Goal: Information Seeking & Learning: Learn about a topic

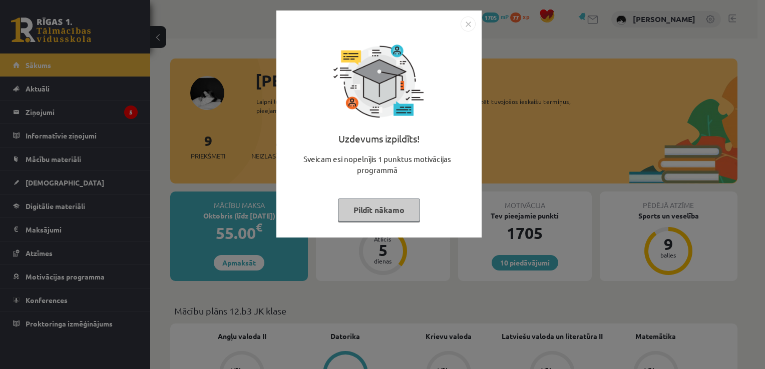
click at [463, 25] on img "Close" at bounding box center [468, 24] width 15 height 15
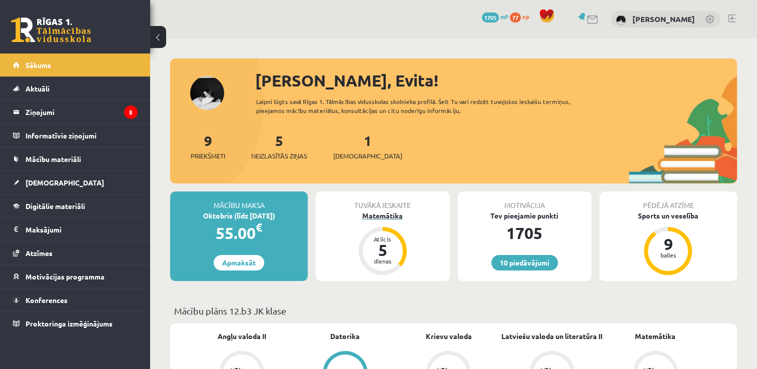
click at [387, 240] on div "Atlicis" at bounding box center [383, 239] width 30 height 6
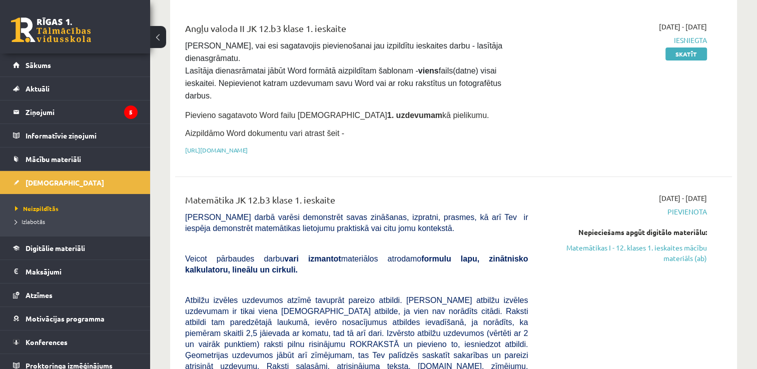
scroll to position [114, 0]
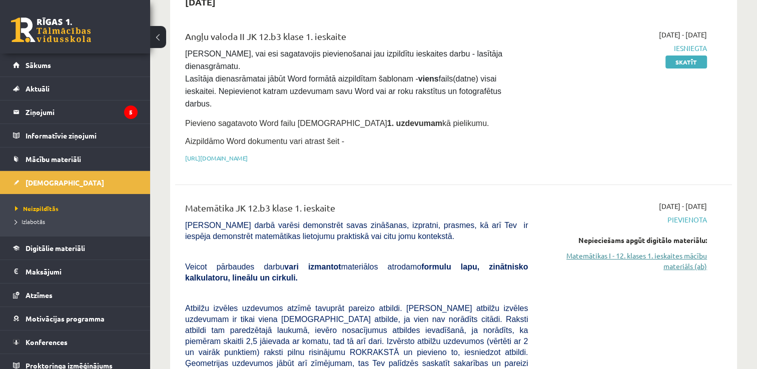
click at [661, 251] on link "Matemātikas I - 12. klases 1. ieskaites mācību materiāls (ab)" at bounding box center [625, 261] width 164 height 21
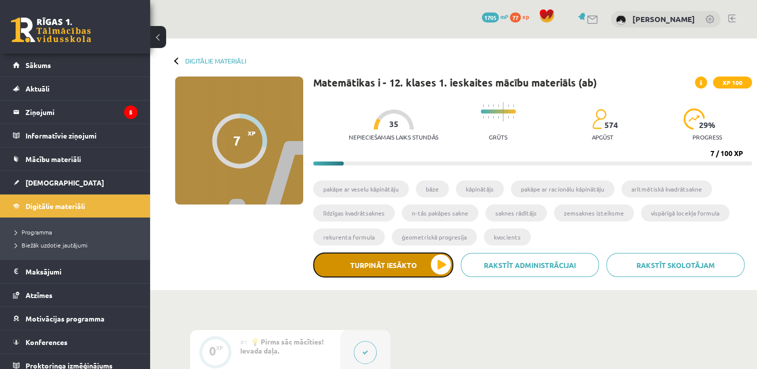
click at [423, 265] on button "Turpināt iesākto" at bounding box center [383, 265] width 140 height 25
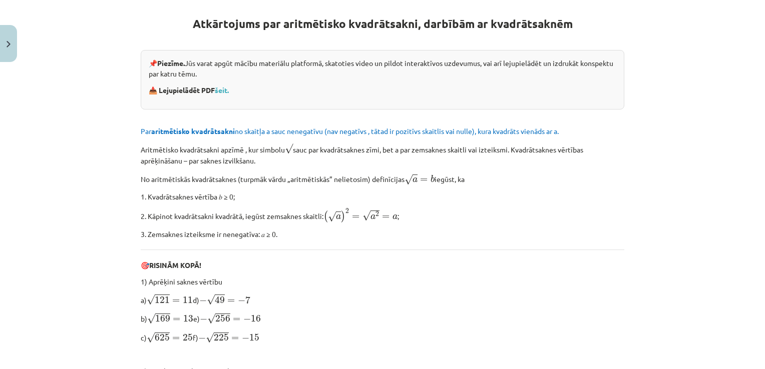
scroll to position [192, 0]
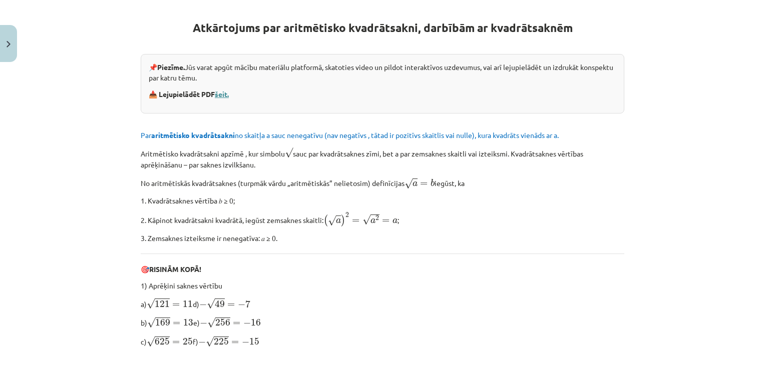
click at [226, 94] on link "šeit." at bounding box center [222, 94] width 14 height 9
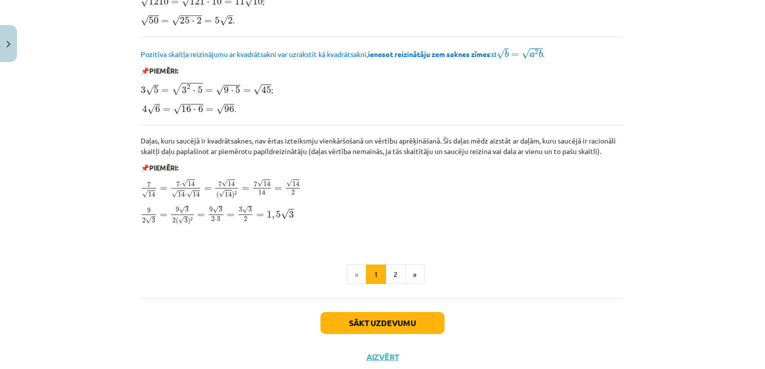
scroll to position [1169, 0]
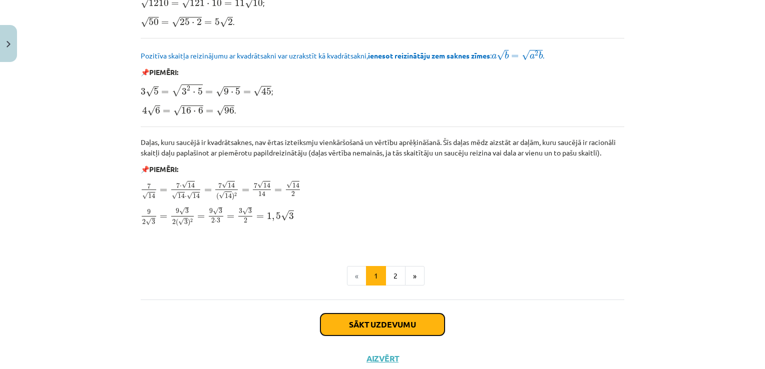
click at [387, 327] on button "Sākt uzdevumu" at bounding box center [382, 325] width 124 height 22
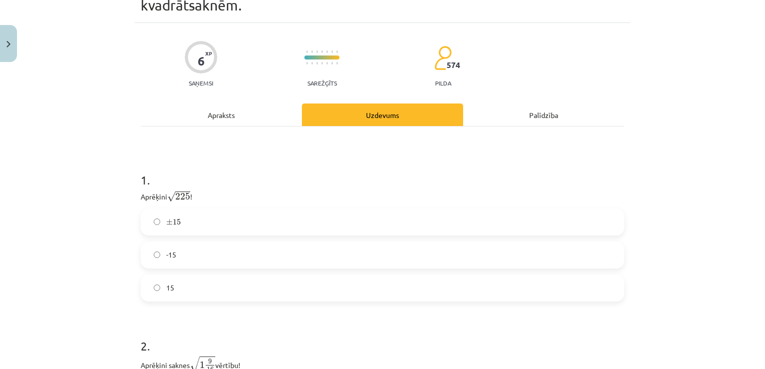
scroll to position [59, 0]
click at [198, 292] on label "15" at bounding box center [383, 289] width 482 height 25
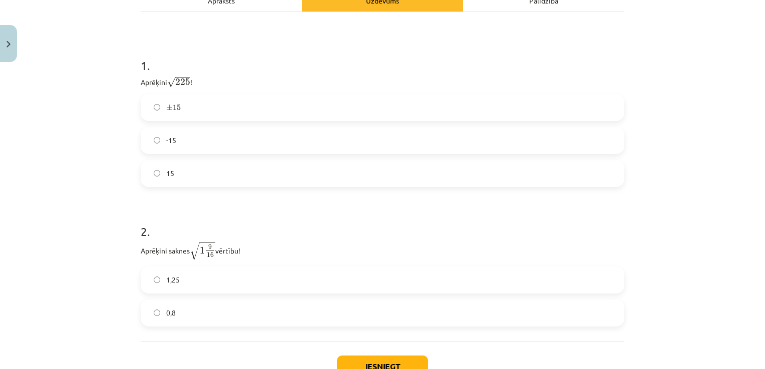
scroll to position [175, 0]
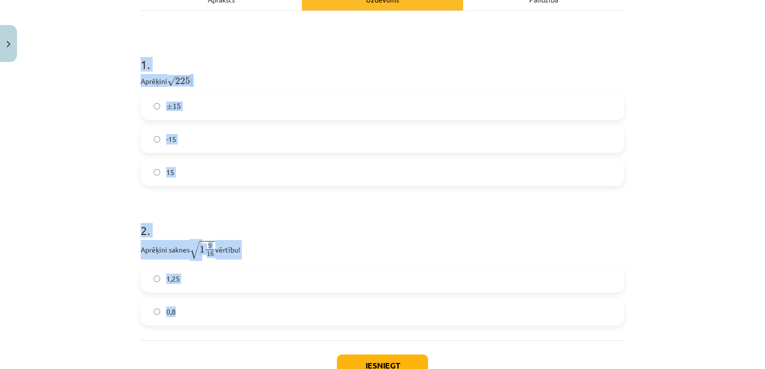
drag, startPoint x: 136, startPoint y: 62, endPoint x: 275, endPoint y: 297, distance: 273.6
click at [275, 297] on form "1 . Aprēķini √ 225 225 ! ± 15 ± 15 -15 15 2 . Aprēķini saknes √ 1 9 16 1 9 16 v…" at bounding box center [383, 183] width 484 height 286
copy form "1 . Aprēķini √ 225 225 ! ± 15 ± 15 -15 15 2 . Aprēķini saknes √ 1 9 16 1 9 16 v…"
click at [286, 236] on h1 "2 ." at bounding box center [383, 221] width 484 height 31
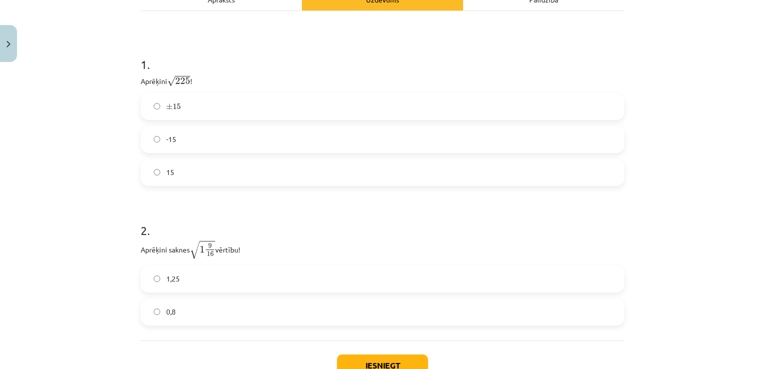
click at [230, 271] on label "1,25" at bounding box center [383, 279] width 482 height 25
click at [395, 362] on button "Iesniegt" at bounding box center [382, 366] width 91 height 22
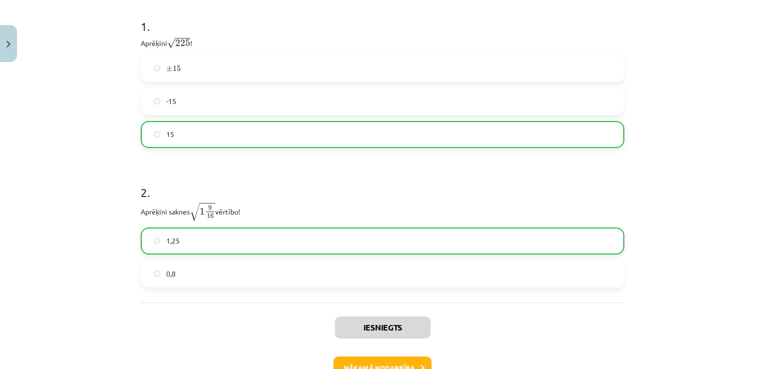
scroll to position [215, 0]
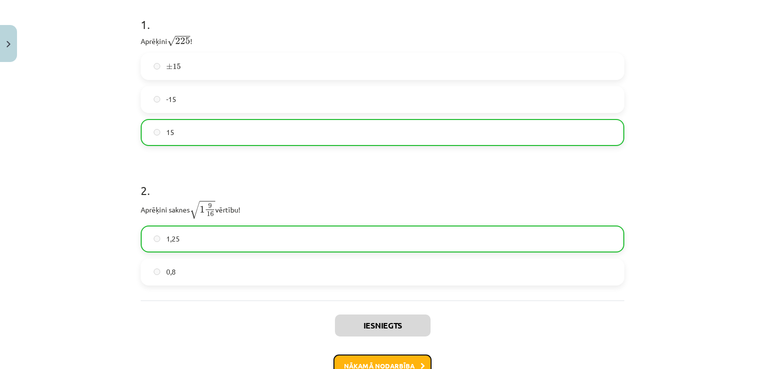
click at [401, 358] on button "Nākamā nodarbība" at bounding box center [382, 366] width 98 height 23
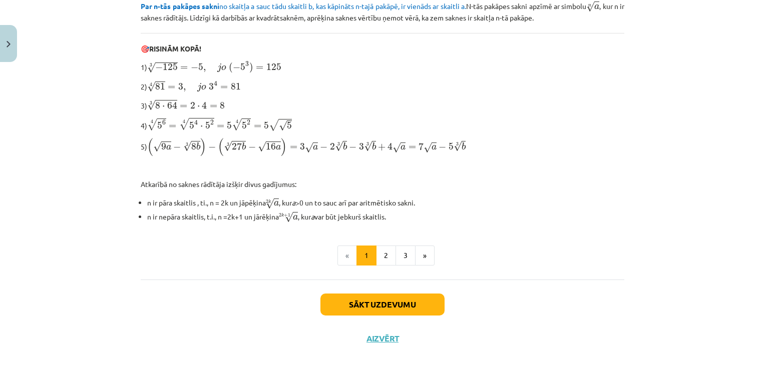
scroll to position [308, 0]
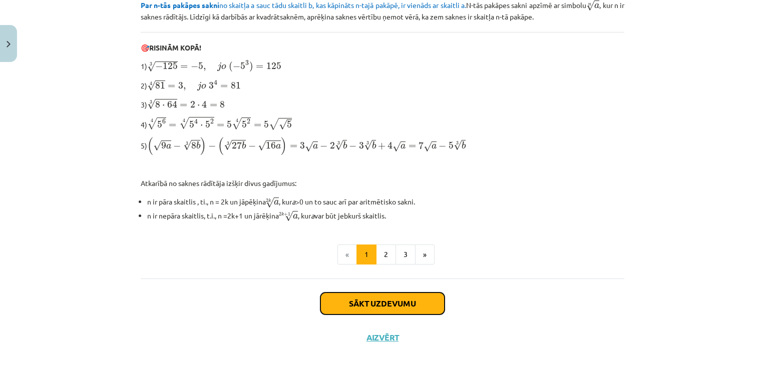
click at [353, 295] on button "Sākt uzdevumu" at bounding box center [382, 304] width 124 height 22
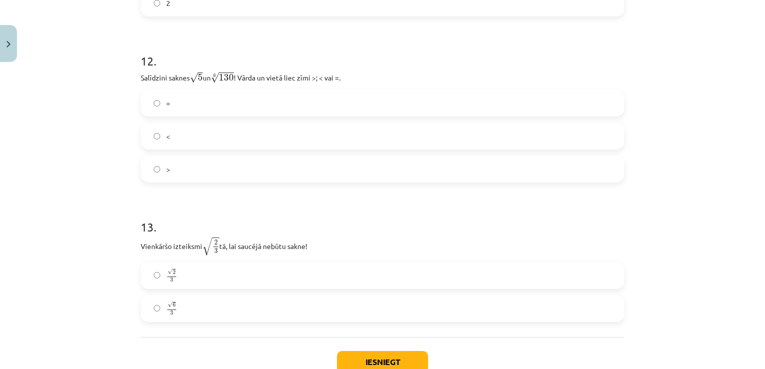
scroll to position [2236, 0]
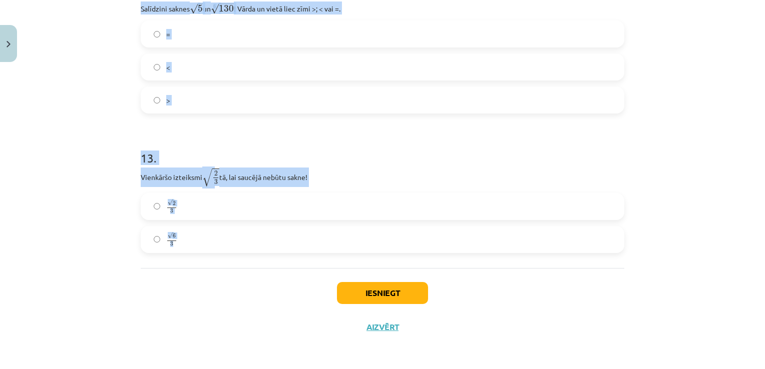
drag, startPoint x: 127, startPoint y: 144, endPoint x: 406, endPoint y: 236, distance: 293.2
click at [406, 236] on div "Mācību tēma: Matemātikas i - 12. klases 1. ieskaites mācību materiāls (ab) #4 📝…" at bounding box center [382, 184] width 765 height 369
copy form "1 . Kura izteiksme jāizvēlas vienādības a m n a m n = ⋯ labajā pusē, lai būtu p…"
click at [316, 165] on div "13 . Vienkāršo izteiksmi √ 2 3 2 3 tā, lai saucējā nebūtu sakne! √ 2 3 2 3 √ 6 …" at bounding box center [383, 194] width 484 height 120
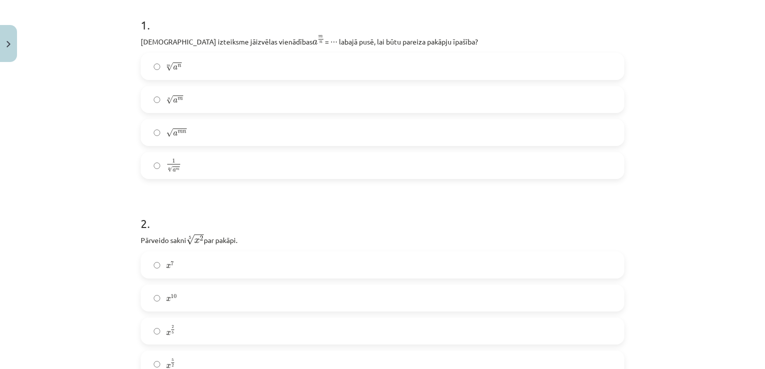
scroll to position [144, 0]
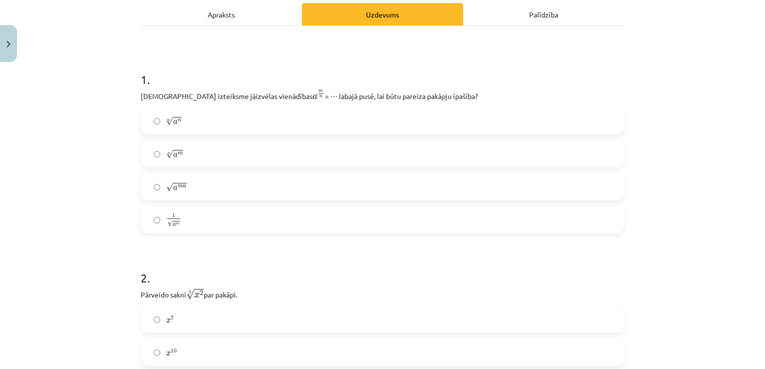
click at [224, 146] on label "n √ a m a m n" at bounding box center [383, 154] width 482 height 25
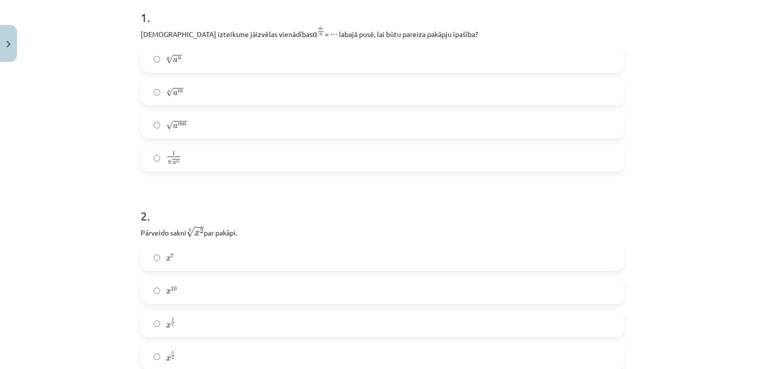
scroll to position [215, 0]
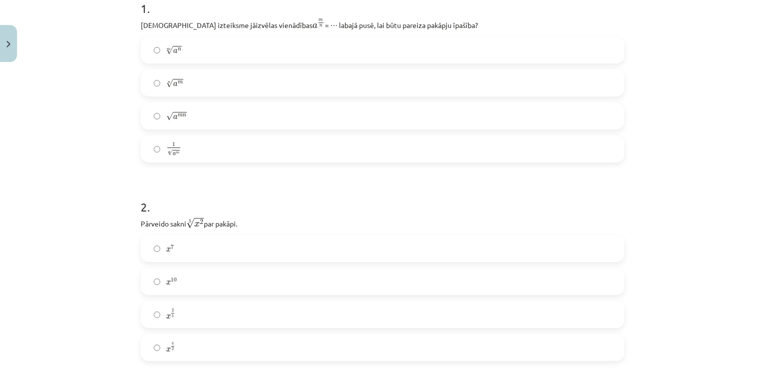
click at [183, 315] on label "x 2 5 x 2 5" at bounding box center [383, 314] width 482 height 25
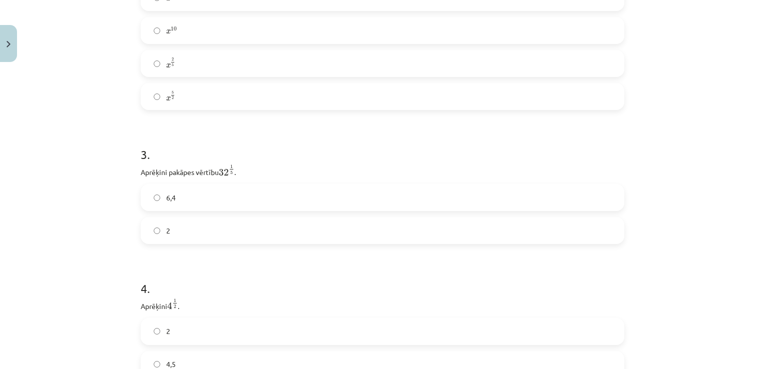
scroll to position [487, 0]
click at [175, 211] on label "2" at bounding box center [383, 210] width 482 height 25
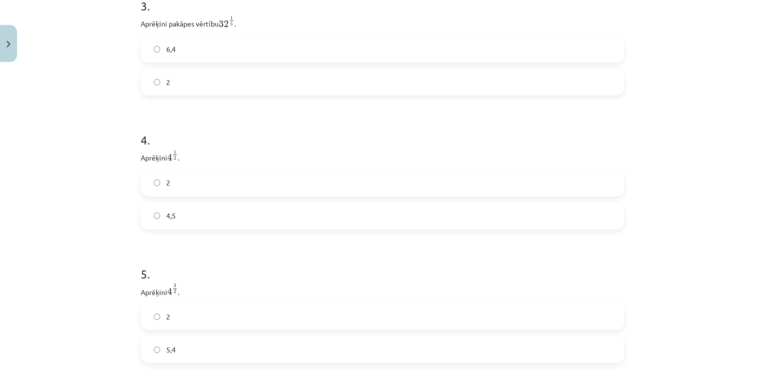
scroll to position [612, 0]
click at [186, 181] on label "2" at bounding box center [383, 186] width 482 height 25
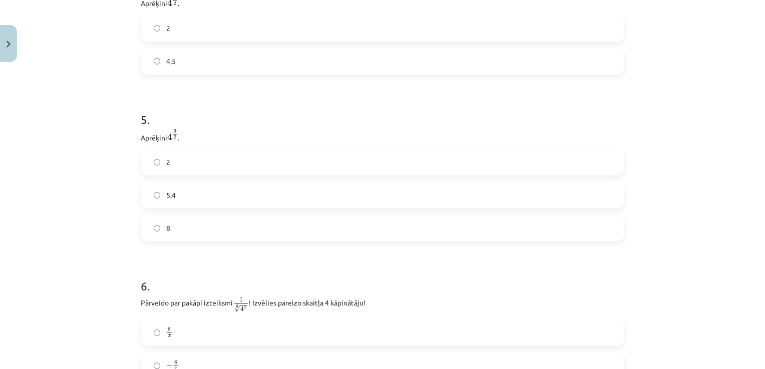
scroll to position [782, 0]
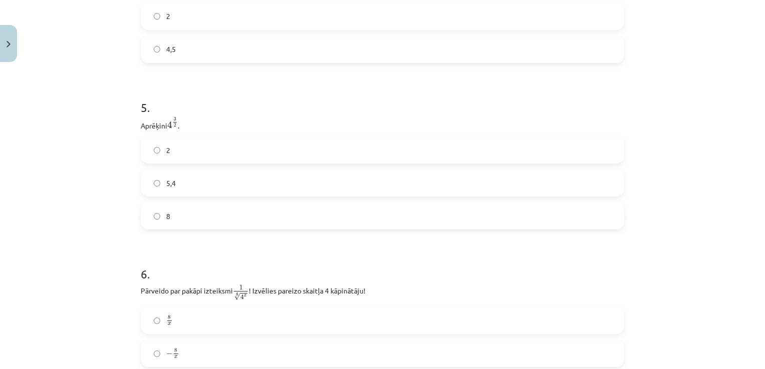
click at [209, 223] on label "8" at bounding box center [383, 216] width 482 height 25
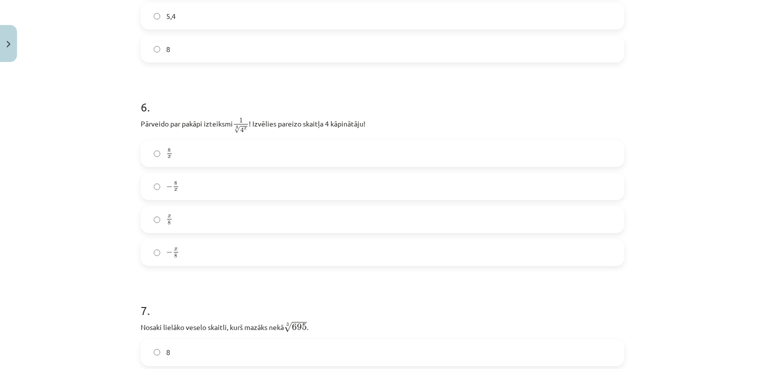
scroll to position [946, 0]
click at [302, 219] on label "x 8 x 8" at bounding box center [383, 222] width 482 height 25
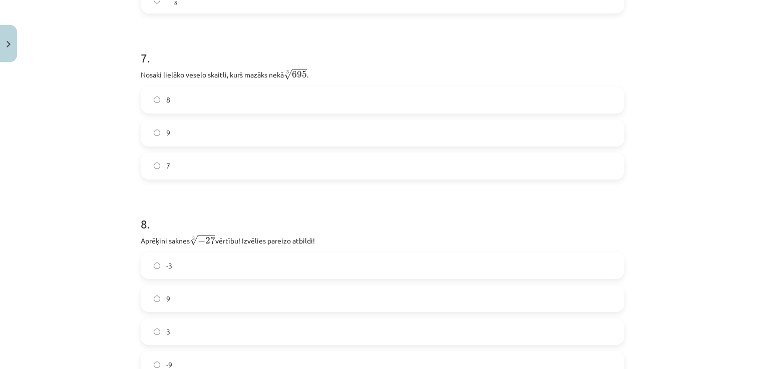
scroll to position [1206, 0]
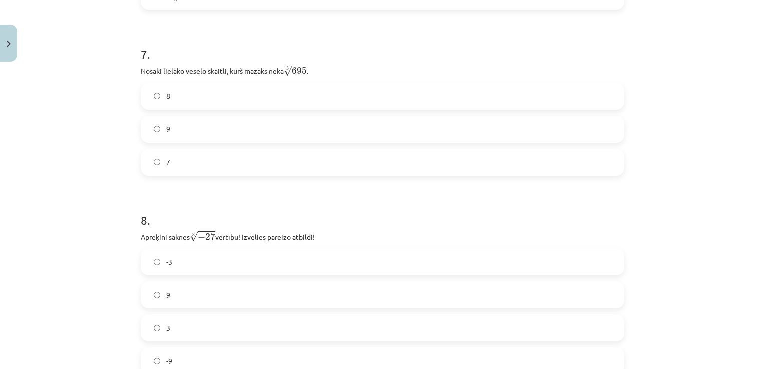
click at [388, 91] on label "8" at bounding box center [383, 96] width 482 height 25
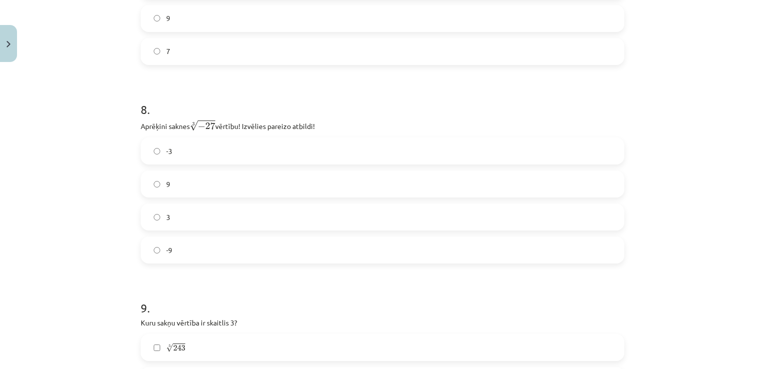
scroll to position [1326, 0]
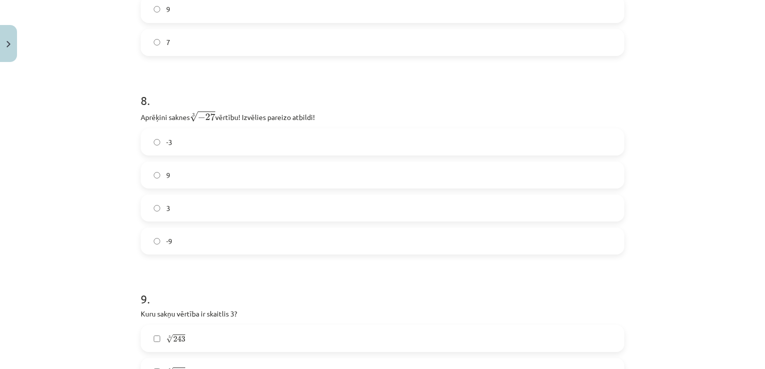
click at [187, 153] on label "-3" at bounding box center [383, 142] width 482 height 25
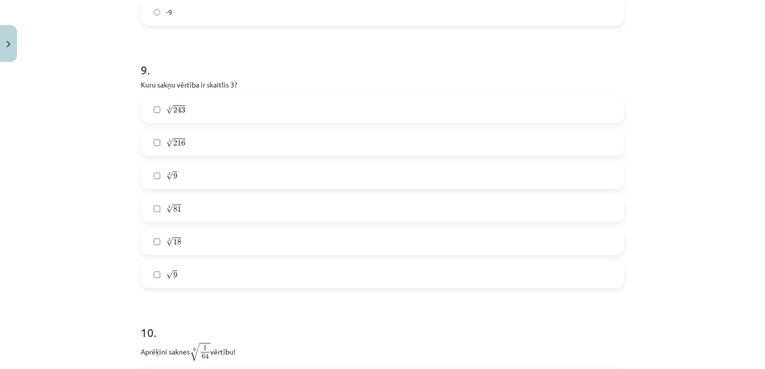
scroll to position [1582, 0]
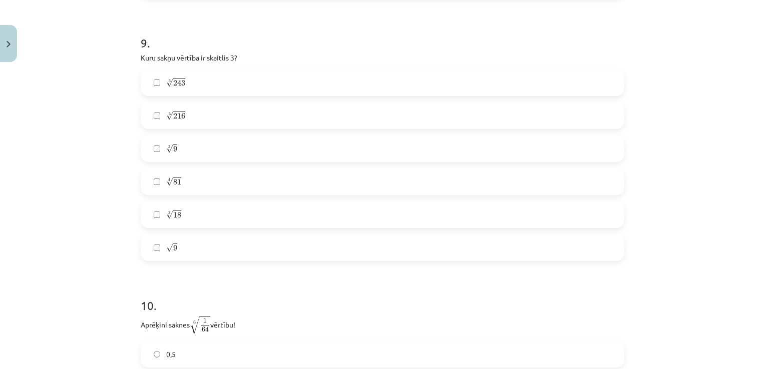
click at [198, 255] on label "√ 9 9" at bounding box center [383, 247] width 482 height 25
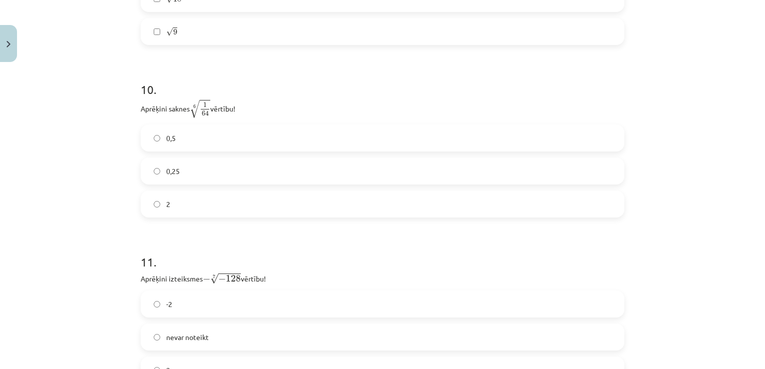
scroll to position [1825, 0]
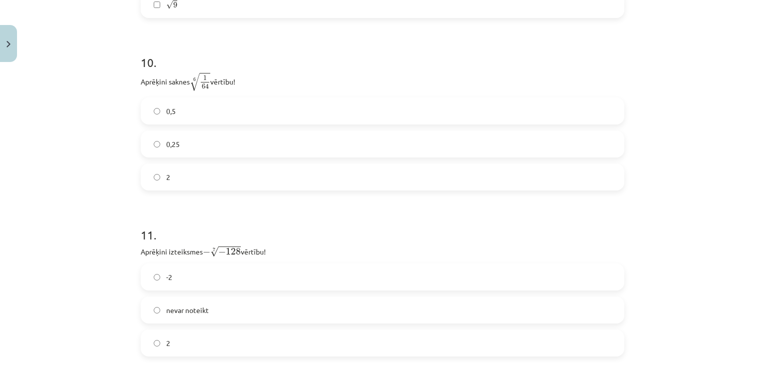
click at [204, 117] on label "0,5" at bounding box center [383, 111] width 482 height 25
click at [198, 265] on div "11 . Aprēķini izteiksmes − 7 √ − 128 − − 128 7 vērtību! -2 nevar noteikt 2" at bounding box center [383, 284] width 484 height 146
click at [206, 278] on label "-2" at bounding box center [383, 277] width 482 height 25
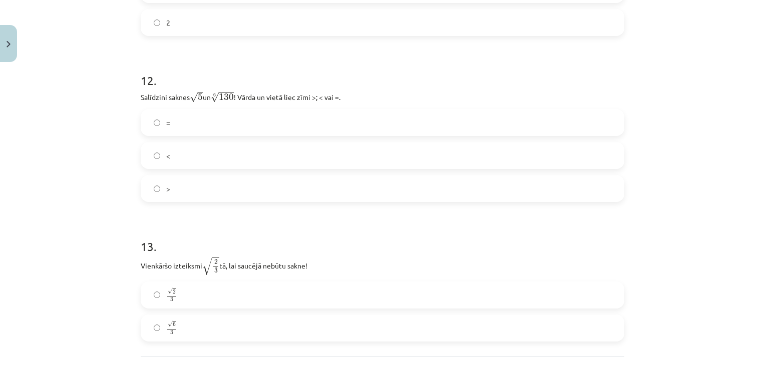
scroll to position [2143, 0]
click at [201, 161] on label "<" at bounding box center [383, 158] width 482 height 25
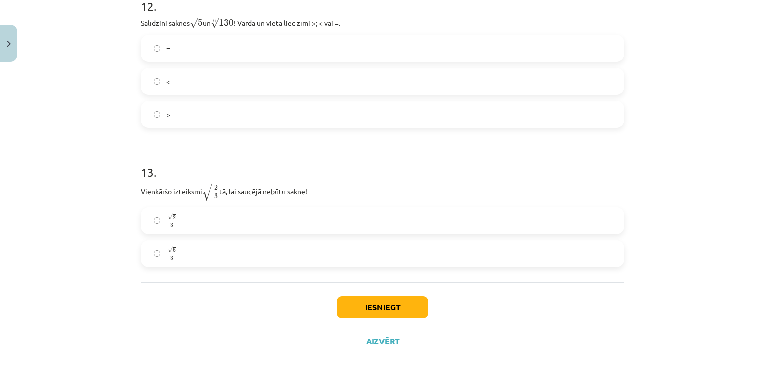
scroll to position [2229, 0]
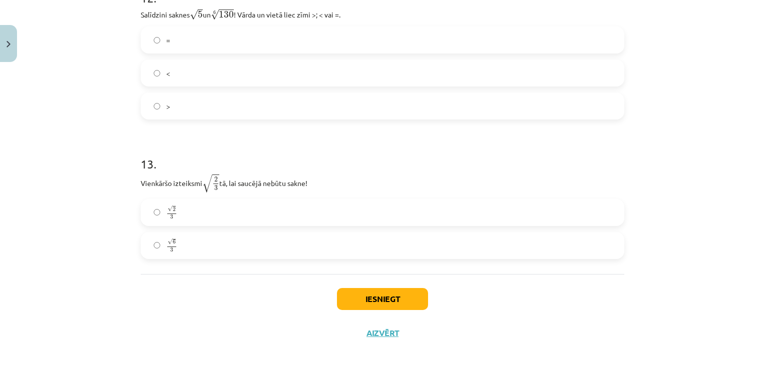
click at [169, 257] on label "√ 6 3 6 3" at bounding box center [383, 245] width 482 height 25
click at [409, 307] on button "Iesniegt" at bounding box center [382, 299] width 91 height 22
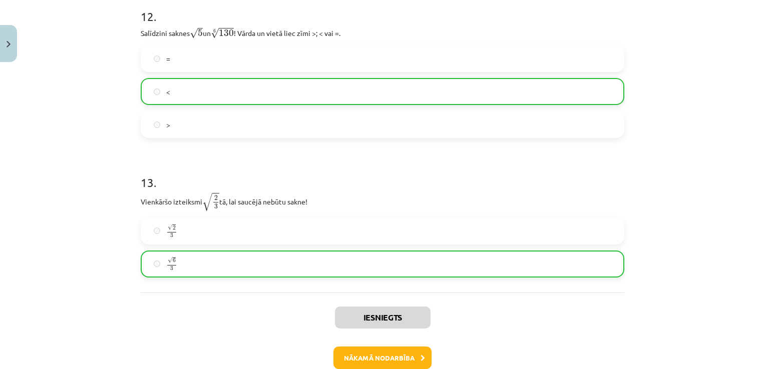
scroll to position [2267, 0]
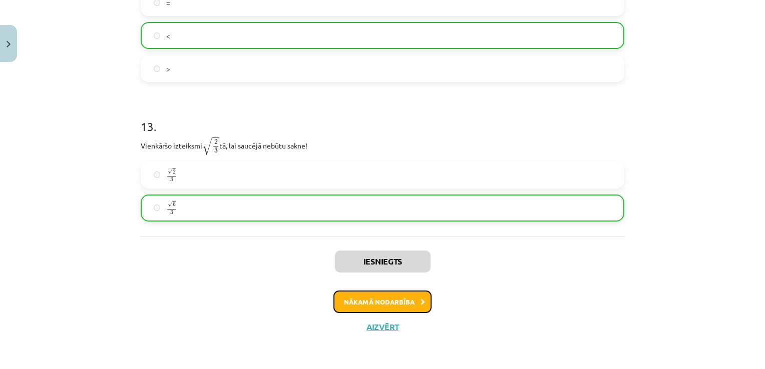
click at [413, 304] on button "Nākamā nodarbība" at bounding box center [382, 302] width 98 height 23
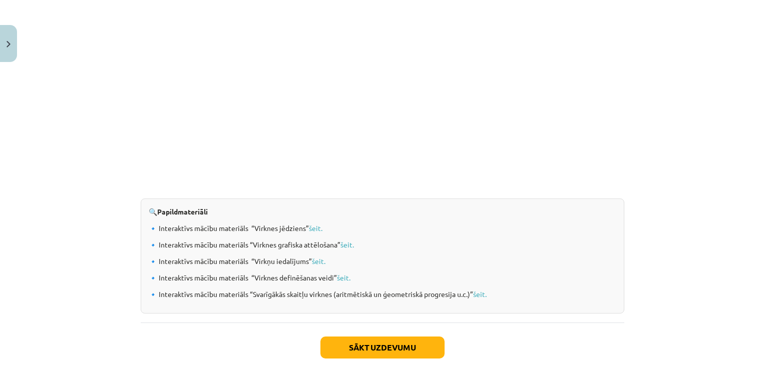
scroll to position [988, 0]
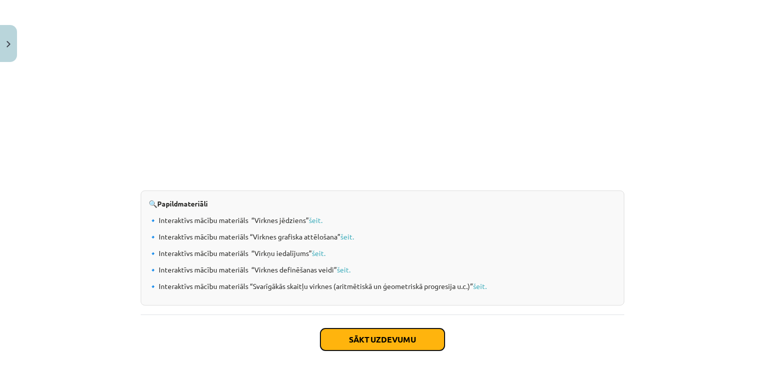
click at [406, 339] on button "Sākt uzdevumu" at bounding box center [382, 340] width 124 height 22
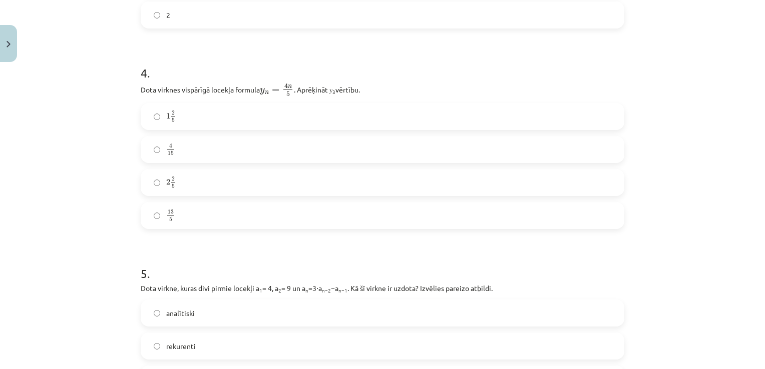
scroll to position [1109, 0]
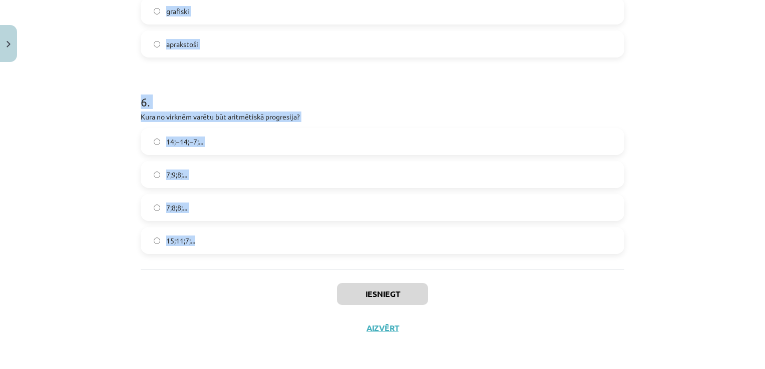
drag, startPoint x: 134, startPoint y: 195, endPoint x: 392, endPoint y: 235, distance: 261.4
copy form "1 . Skaitļu virkne -7; -4; -1; 2; 5; ... ir Ne augoša, ne dilstoša Konstanta Au…"
click at [288, 89] on h1 "6 ." at bounding box center [383, 93] width 484 height 31
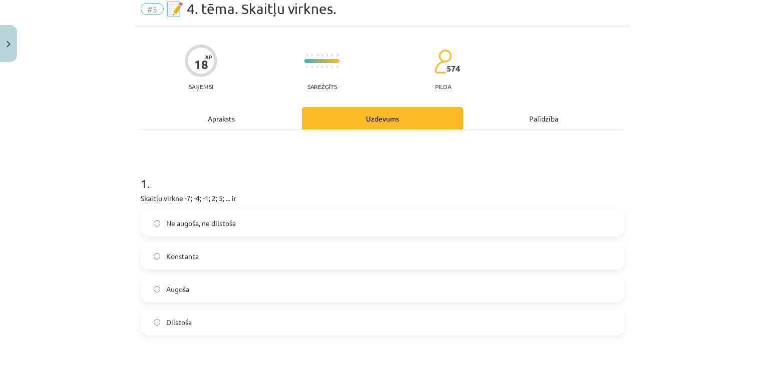
scroll to position [49, 0]
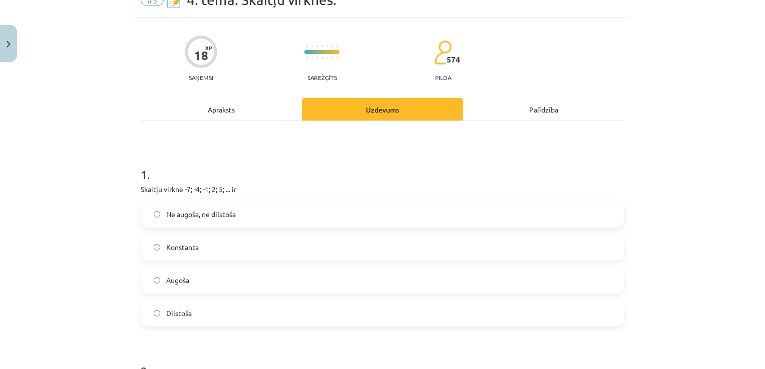
click at [174, 295] on div "Ne augoša, ne dilstoša Konstanta Augoša Dilstoša" at bounding box center [383, 264] width 484 height 126
click at [167, 275] on span "Augoša" at bounding box center [177, 280] width 23 height 11
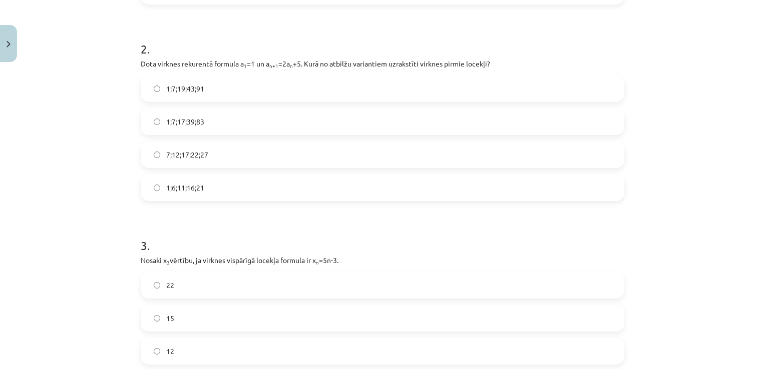
scroll to position [380, 0]
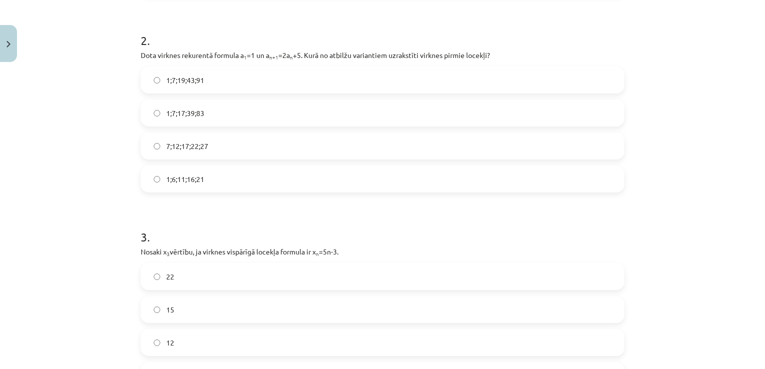
click at [201, 89] on label "1;7;19;43;91" at bounding box center [383, 80] width 482 height 25
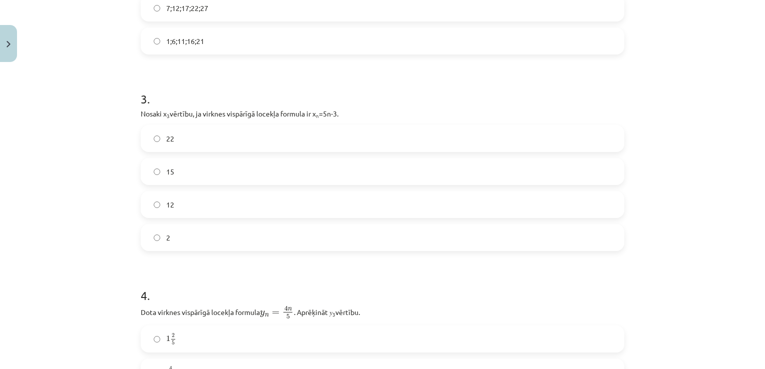
scroll to position [527, 0]
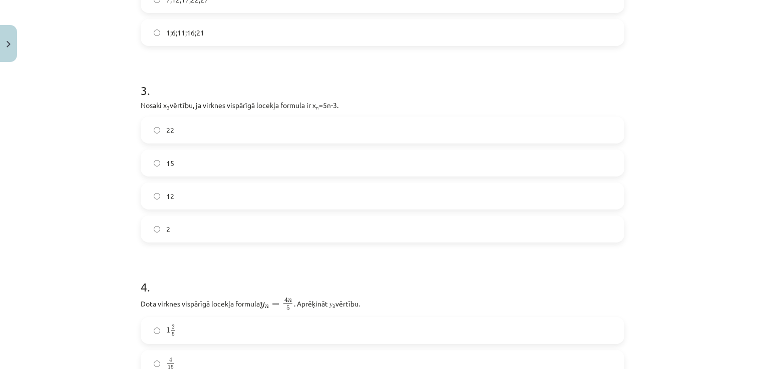
click at [200, 185] on label "12" at bounding box center [383, 196] width 482 height 25
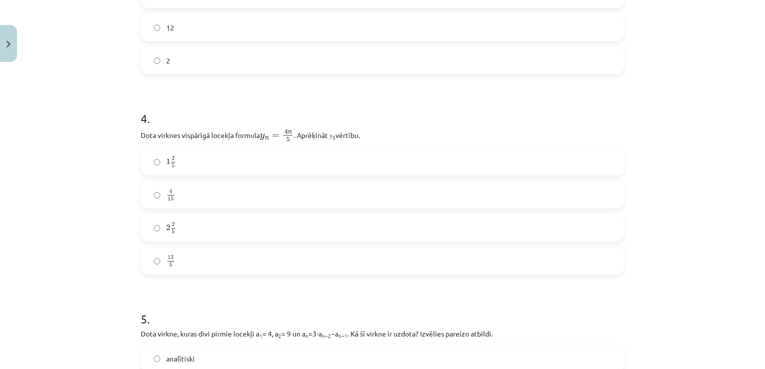
scroll to position [697, 0]
click at [223, 229] on label "2 2 5 2 2 5" at bounding box center [383, 226] width 482 height 25
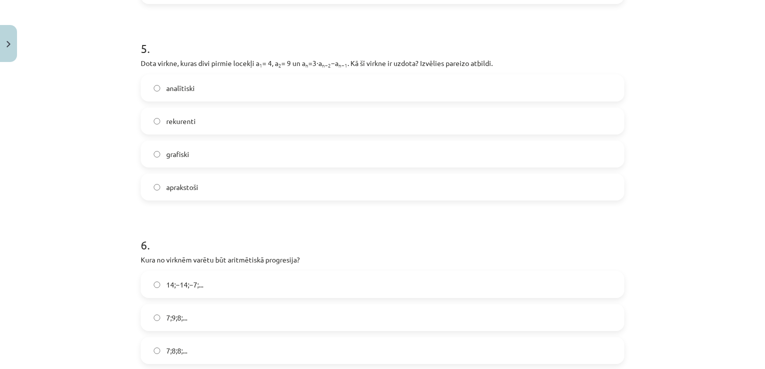
scroll to position [970, 0]
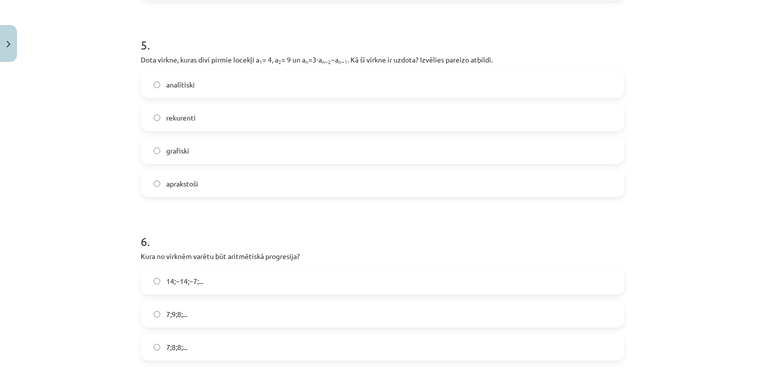
click at [214, 119] on label "rekurenti" at bounding box center [383, 117] width 482 height 25
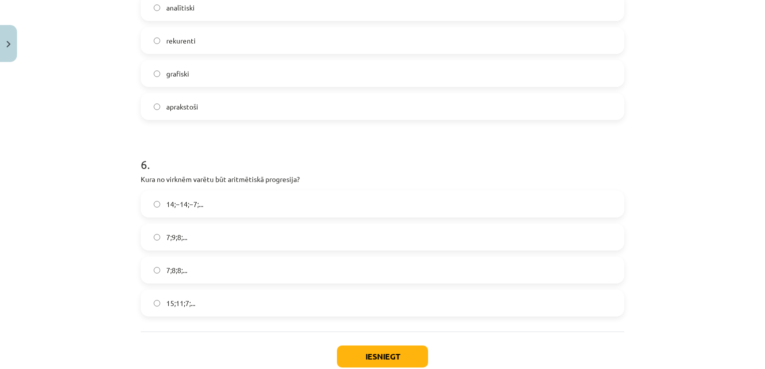
scroll to position [1047, 0]
click at [259, 302] on label "15;11;7;..." at bounding box center [383, 303] width 482 height 25
click at [372, 350] on button "Iesniegt" at bounding box center [382, 357] width 91 height 22
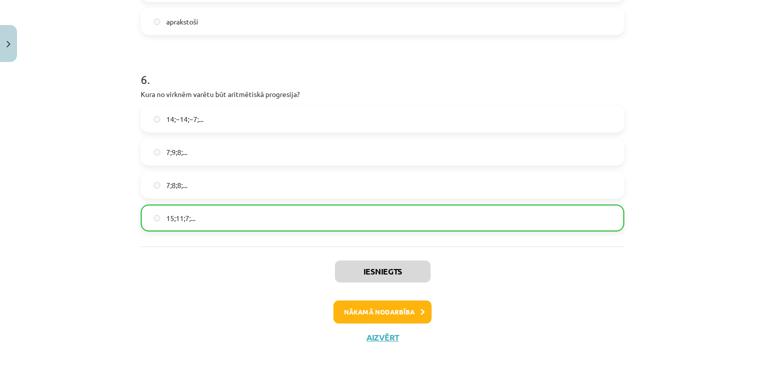
scroll to position [1141, 0]
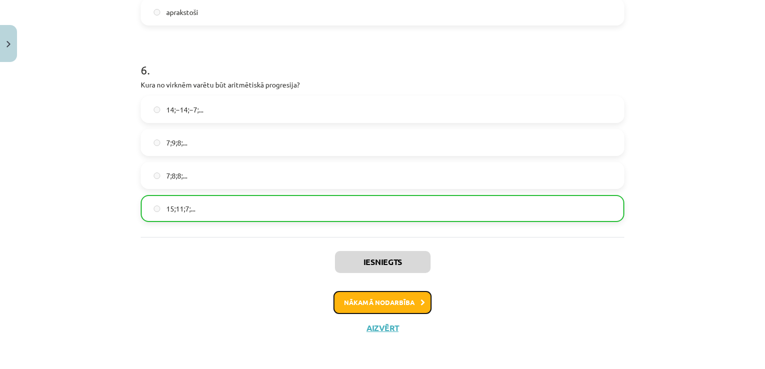
click at [376, 309] on button "Nākamā nodarbība" at bounding box center [382, 302] width 98 height 23
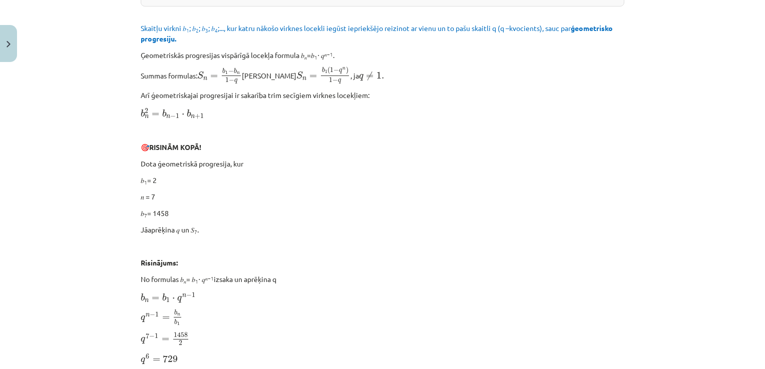
scroll to position [25, 0]
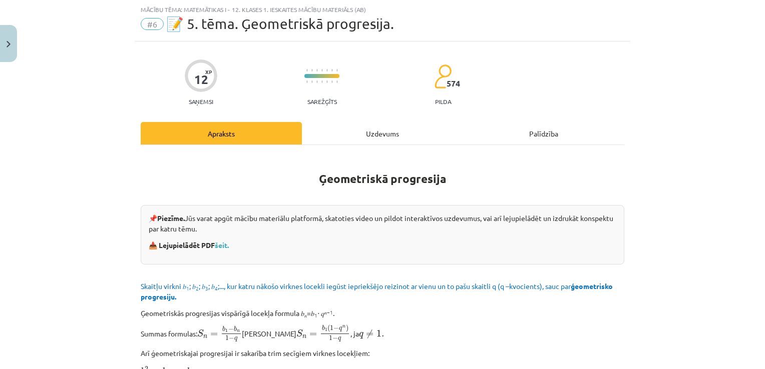
click at [662, 191] on div "Mācību tēma: Matemātikas i - 12. klases 1. ieskaites mācību materiāls (ab) #6 📝…" at bounding box center [382, 184] width 765 height 369
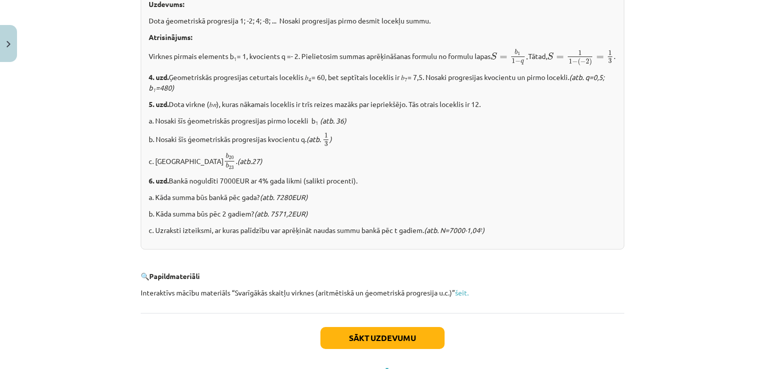
scroll to position [1196, 0]
click at [361, 348] on button "Sākt uzdevumu" at bounding box center [382, 337] width 124 height 22
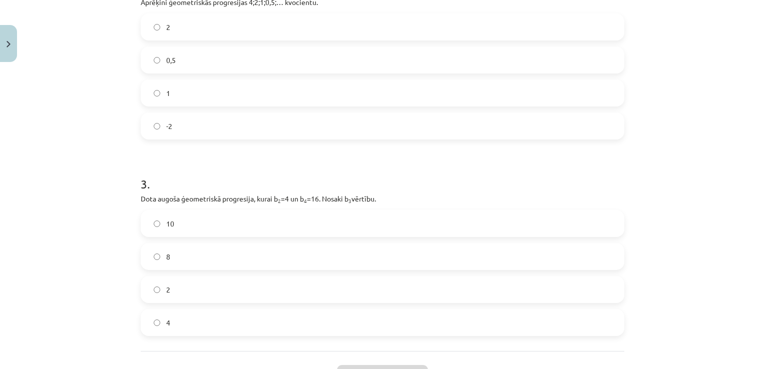
scroll to position [450, 0]
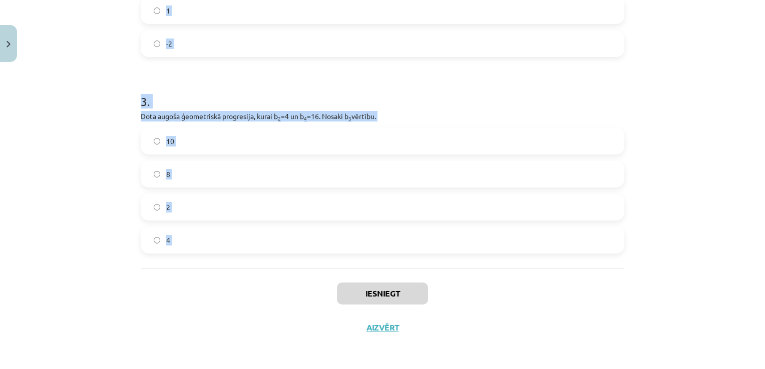
drag, startPoint x: 124, startPoint y: 183, endPoint x: 316, endPoint y: 289, distance: 219.2
click at [316, 289] on div "Mācību tēma: Matemātikas i - 12. klases 1. ieskaites mācību materiāls (ab) #6 📝…" at bounding box center [382, 184] width 765 height 369
copy form "1 . Aprēķini ģeometriskās progresijas nākamo locekli, ja b 1 = 7 un q=5. 12 35 …"
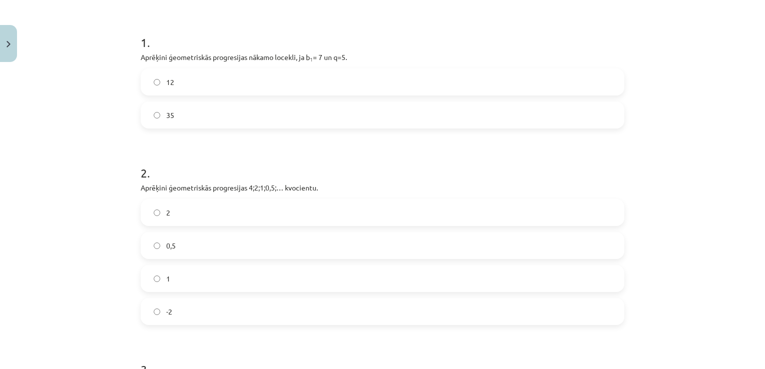
scroll to position [190, 0]
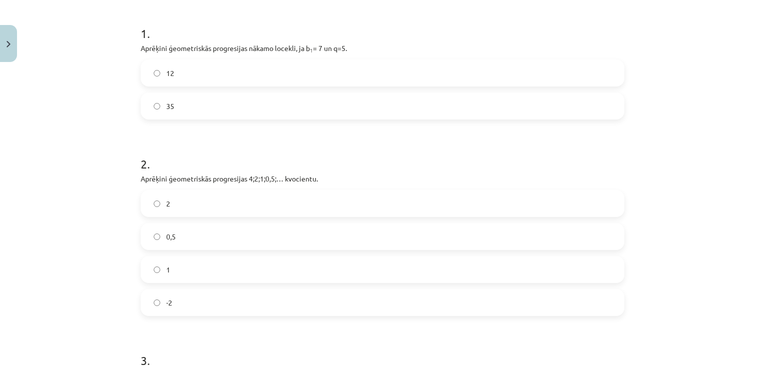
click at [196, 98] on label "35" at bounding box center [383, 106] width 482 height 25
click at [217, 240] on label "0,5" at bounding box center [383, 236] width 482 height 25
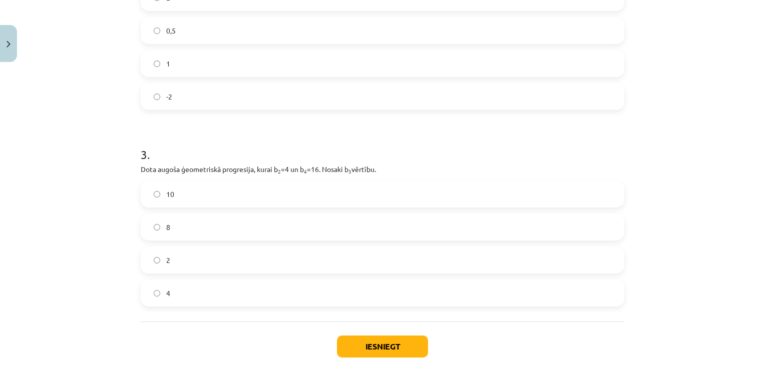
scroll to position [416, 0]
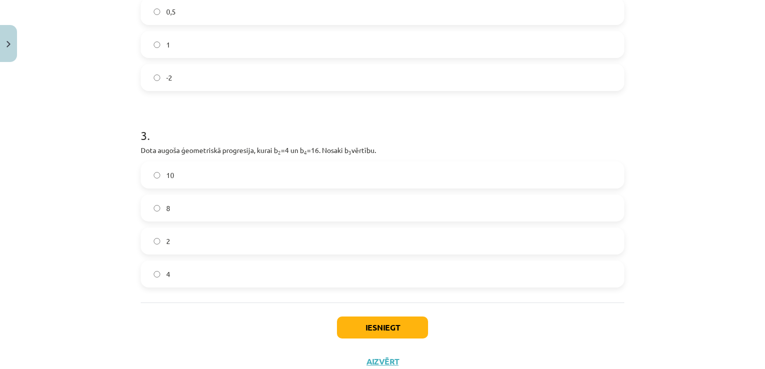
click at [406, 206] on label "8" at bounding box center [383, 208] width 482 height 25
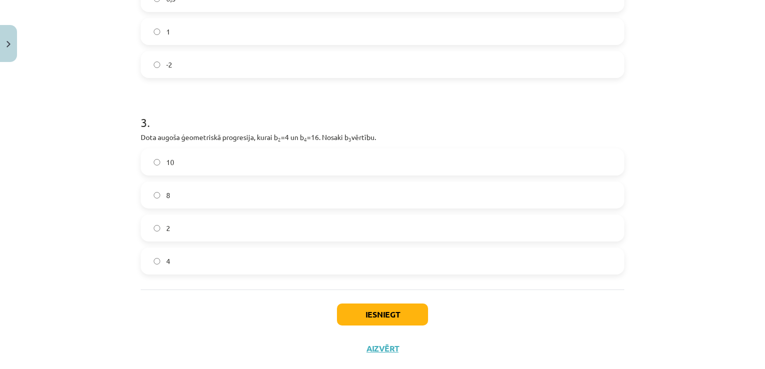
scroll to position [429, 0]
click at [360, 311] on button "Iesniegt" at bounding box center [382, 314] width 91 height 22
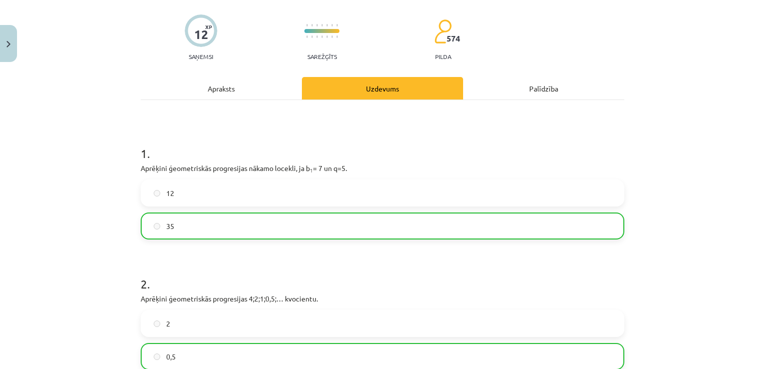
scroll to position [481, 0]
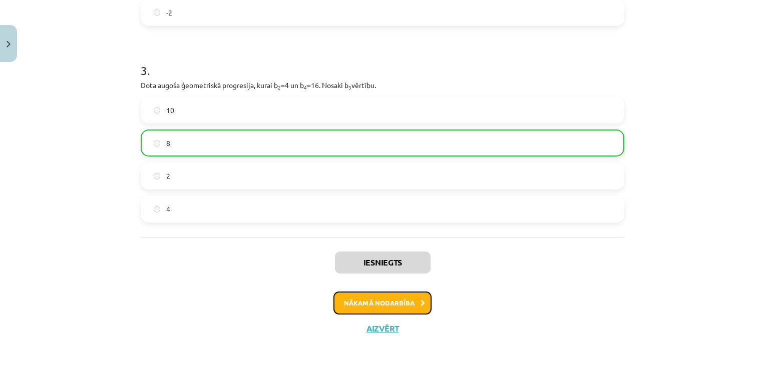
click at [360, 309] on button "Nākamā nodarbība" at bounding box center [382, 303] width 98 height 23
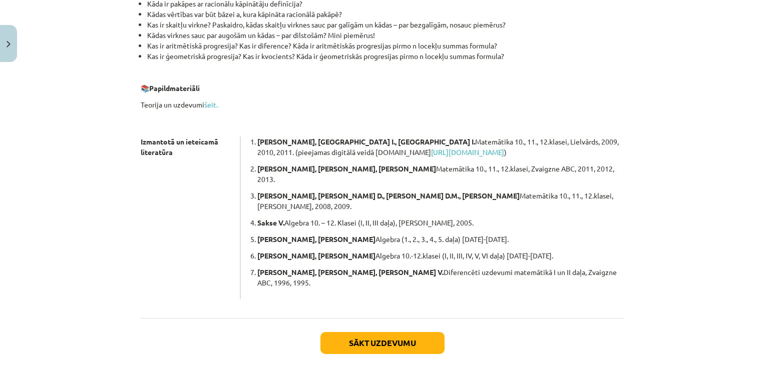
scroll to position [244, 0]
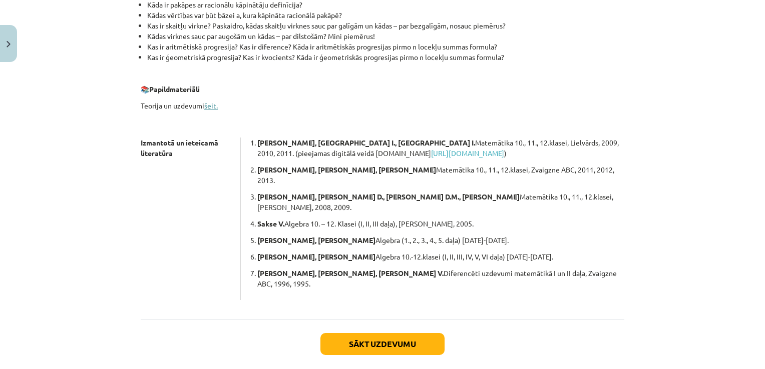
click at [210, 106] on link "šeit." at bounding box center [211, 105] width 14 height 9
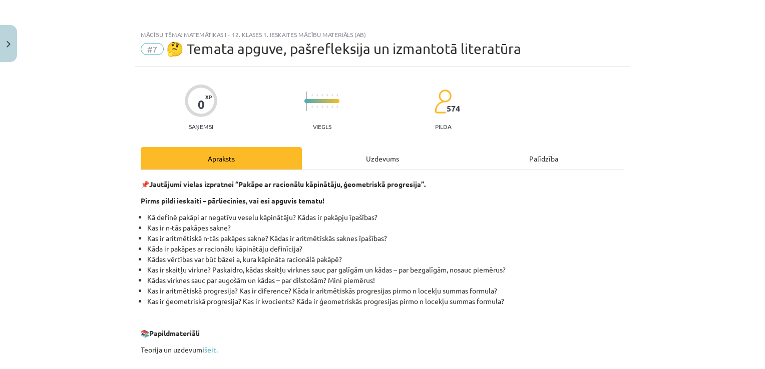
scroll to position [263, 0]
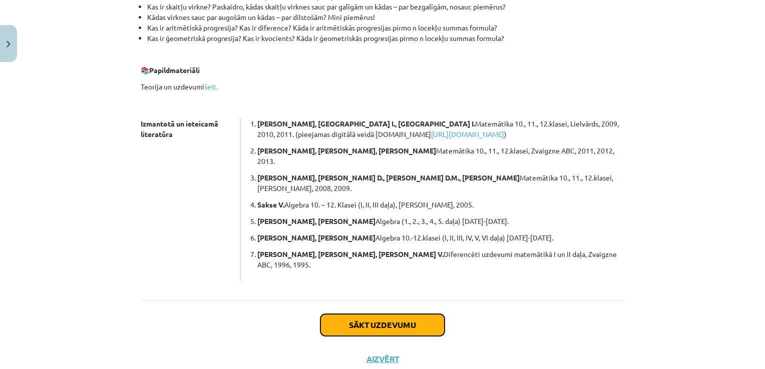
click at [405, 314] on button "Sākt uzdevumu" at bounding box center [382, 325] width 124 height 22
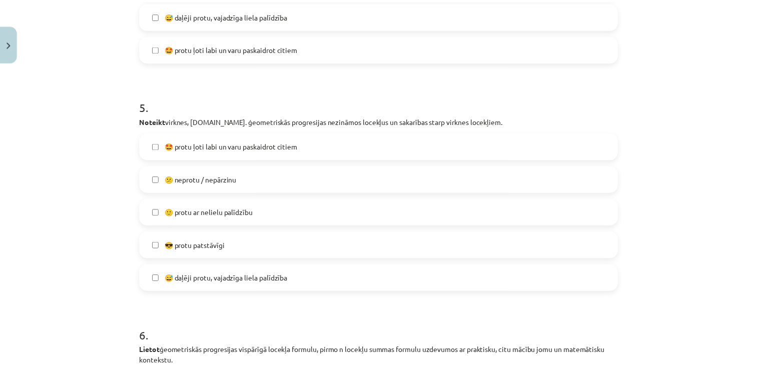
scroll to position [1328, 0]
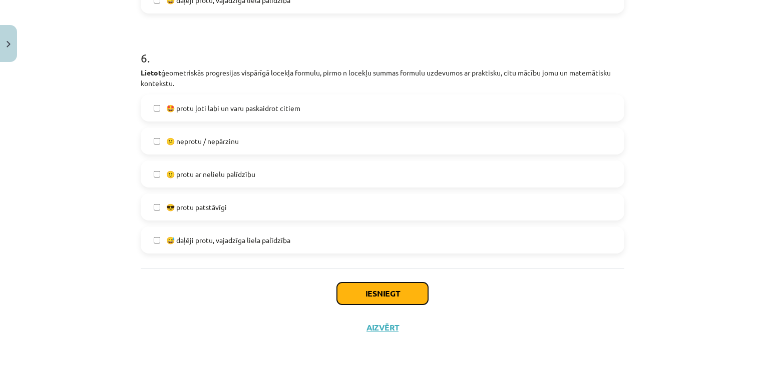
click at [359, 293] on button "Iesniegt" at bounding box center [382, 294] width 91 height 22
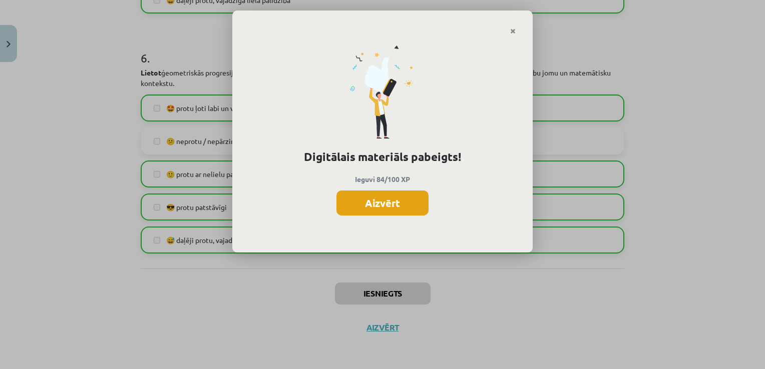
click at [390, 209] on button "Aizvērt" at bounding box center [382, 203] width 92 height 25
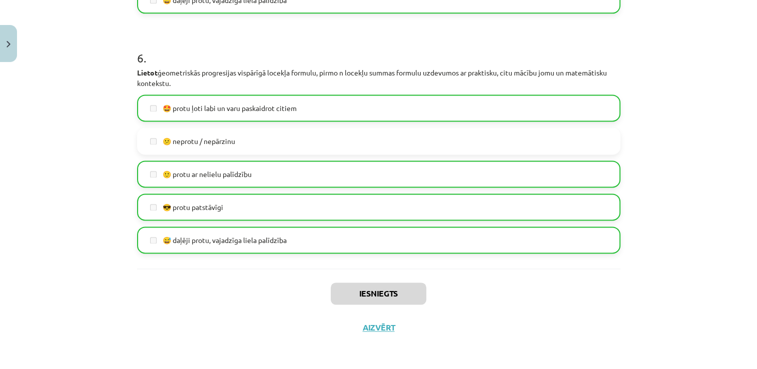
click at [642, 312] on div "Mācību tēma: Matemātikas i - 12. klases 1. ieskaites mācību materiāls (ab) #7 🤔…" at bounding box center [378, 184] width 757 height 369
click at [386, 320] on div "Iesniegts Aizvērt" at bounding box center [379, 304] width 484 height 70
click at [366, 331] on button "Aizvērt" at bounding box center [379, 328] width 38 height 10
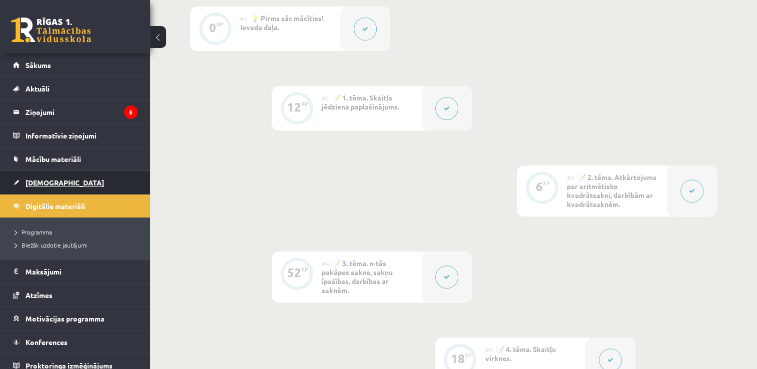
click at [37, 177] on link "[DEMOGRAPHIC_DATA]" at bounding box center [75, 182] width 125 height 23
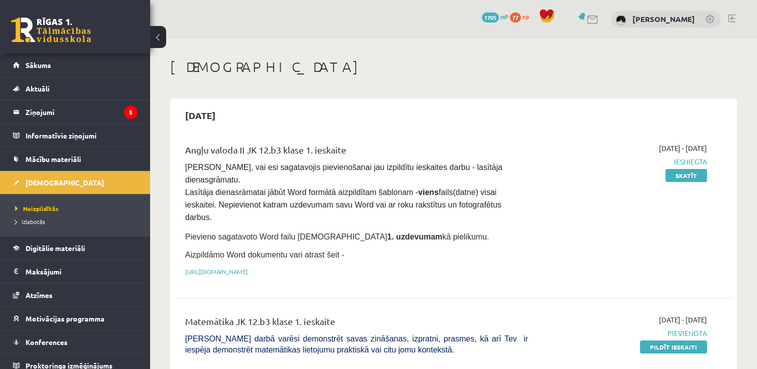
click at [731, 19] on link at bounding box center [732, 19] width 8 height 8
